Goal: Information Seeking & Learning: Learn about a topic

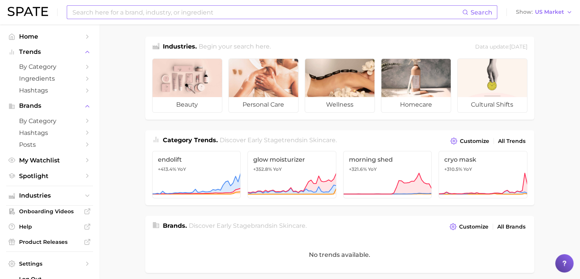
click at [300, 17] on input at bounding box center [267, 12] width 391 height 13
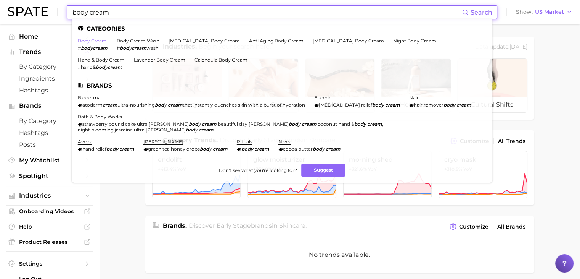
type input "body cream"
click at [99, 43] on link "body cream" at bounding box center [92, 41] width 29 height 6
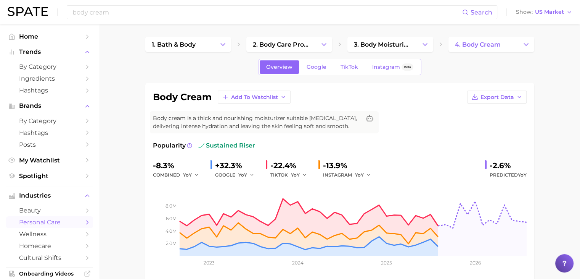
scroll to position [38, 0]
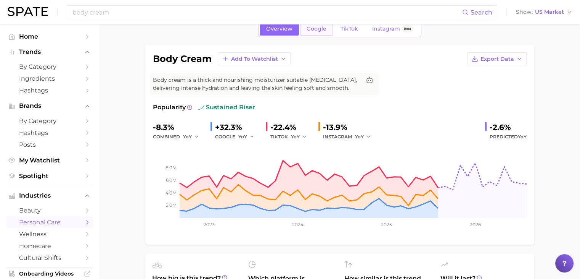
click at [319, 30] on span "Google" at bounding box center [317, 29] width 20 height 6
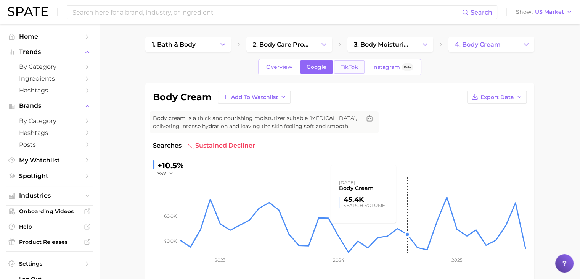
click at [352, 69] on span "TikTok" at bounding box center [350, 67] width 18 height 6
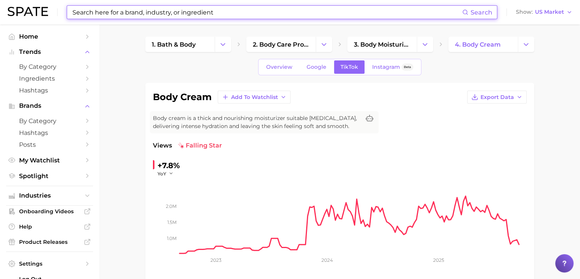
click at [232, 11] on input at bounding box center [267, 12] width 391 height 13
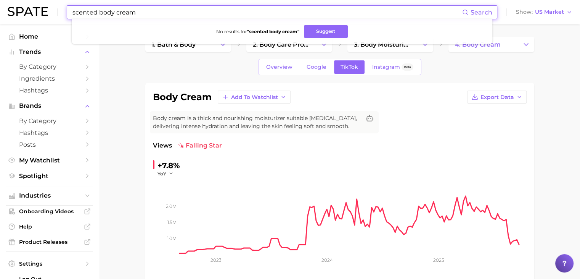
drag, startPoint x: 142, startPoint y: 13, endPoint x: 71, endPoint y: -2, distance: 72.8
click at [71, 0] on html "scented body cream Search No results for " scented body cream " Suggest Show US…" at bounding box center [290, 139] width 580 height 279
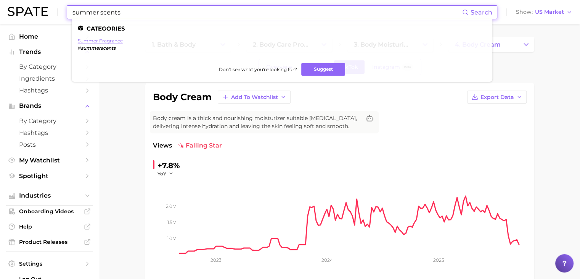
type input "summer scents"
click at [105, 40] on link "summer fragrance" at bounding box center [100, 41] width 45 height 6
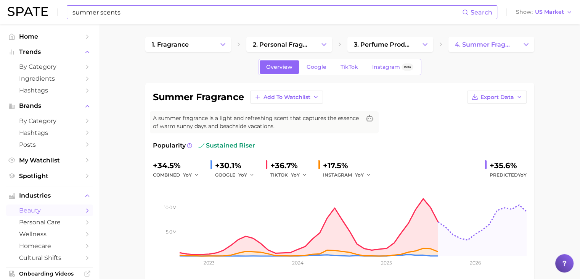
click at [174, 68] on div "Overview Google TikTok Instagram Beta" at bounding box center [339, 67] width 389 height 16
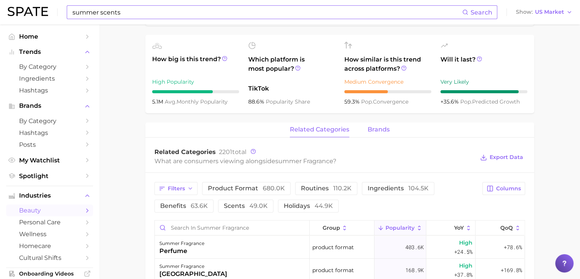
scroll to position [305, 0]
